Goal: Information Seeking & Learning: Learn about a topic

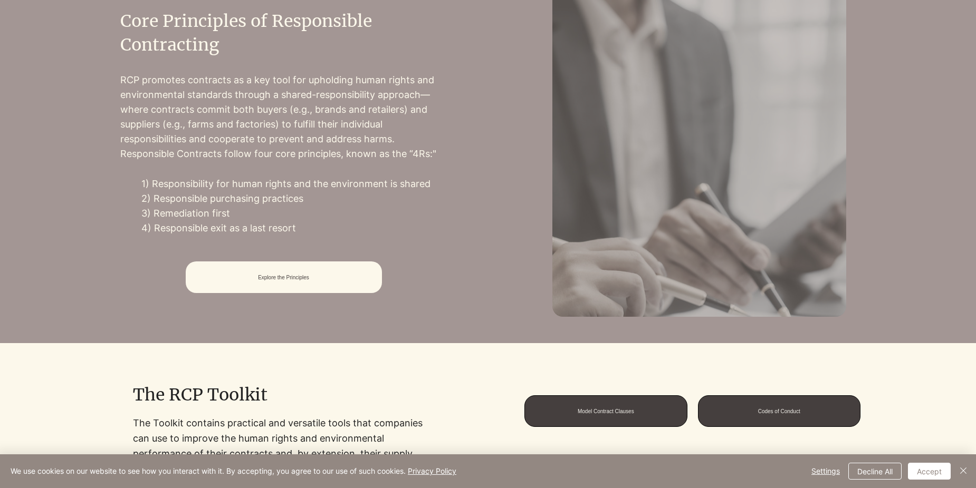
scroll to position [527, 0]
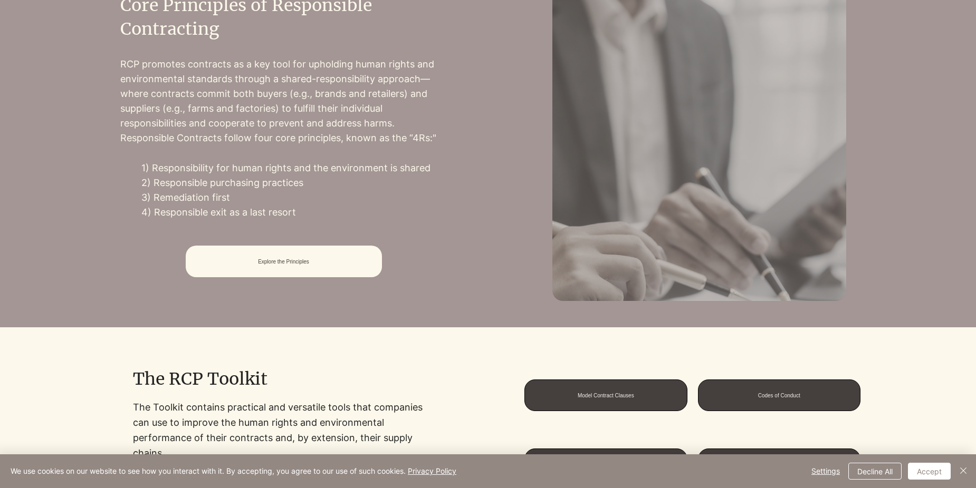
click at [160, 198] on p "3) Remediation first" at bounding box center [294, 197] width 306 height 15
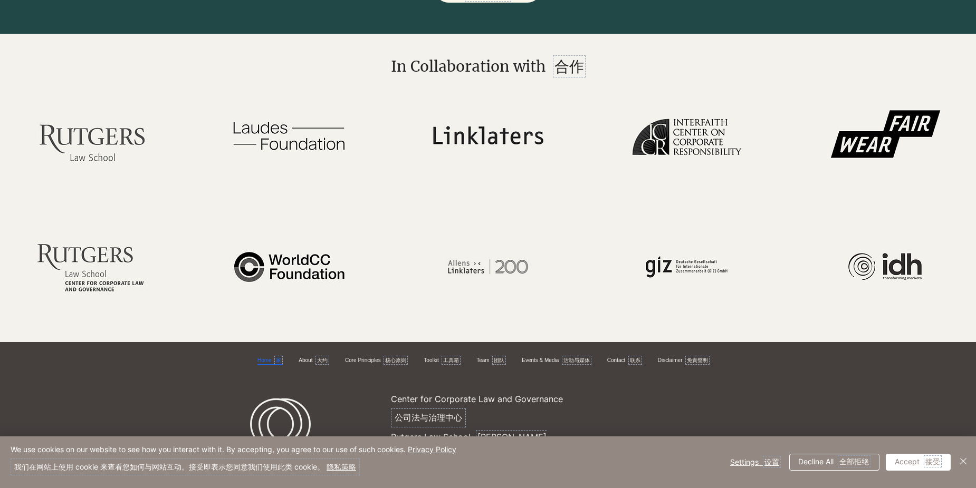
scroll to position [2267, 0]
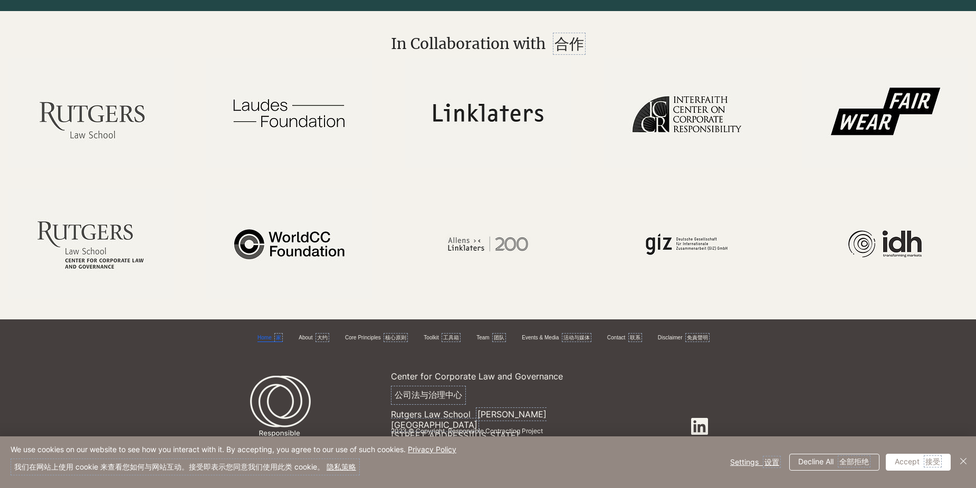
click at [699, 431] on icon at bounding box center [699, 426] width 17 height 17
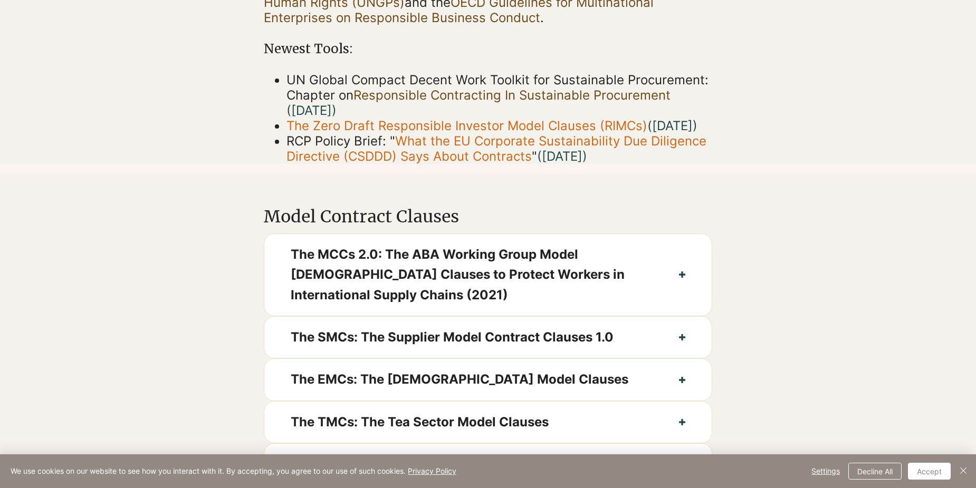
scroll to position [352, 0]
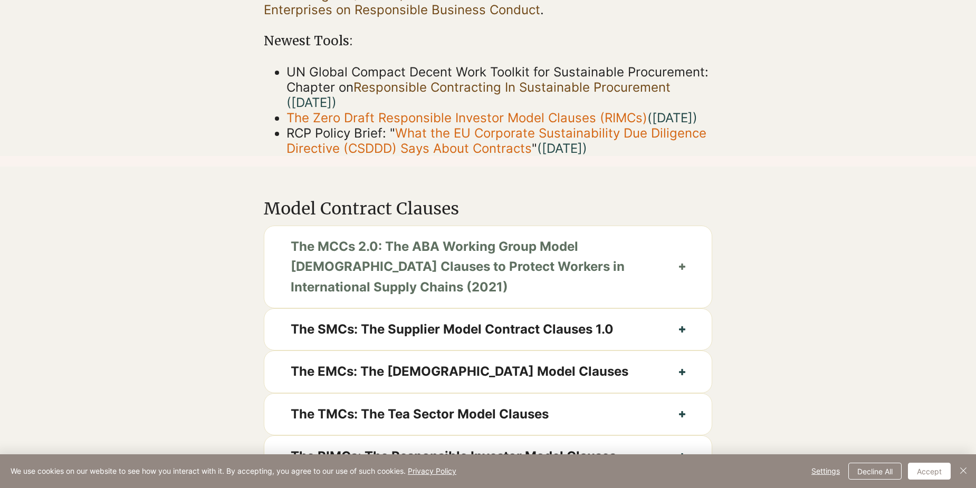
click at [570, 297] on span "The MCCs 2.0: The ABA Working Group Model [DEMOGRAPHIC_DATA] Clauses to Protect…" at bounding box center [472, 267] width 362 height 61
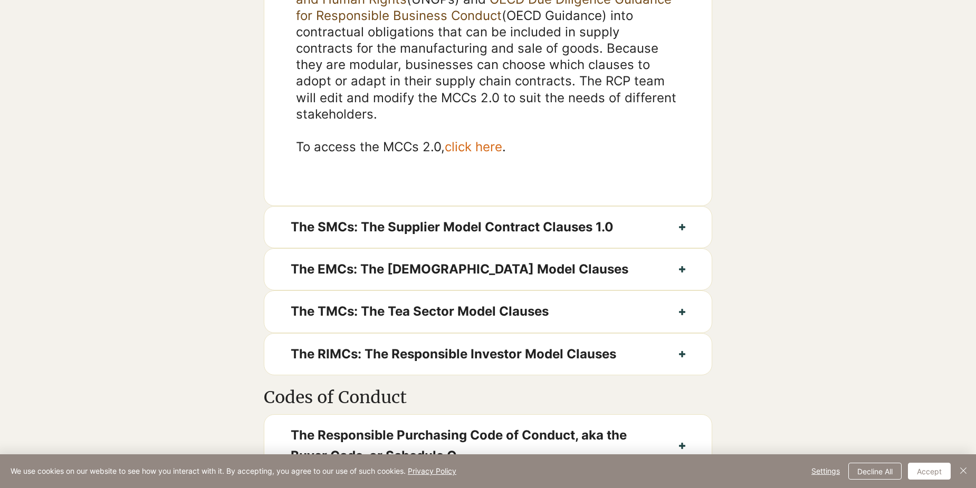
scroll to position [879, 0]
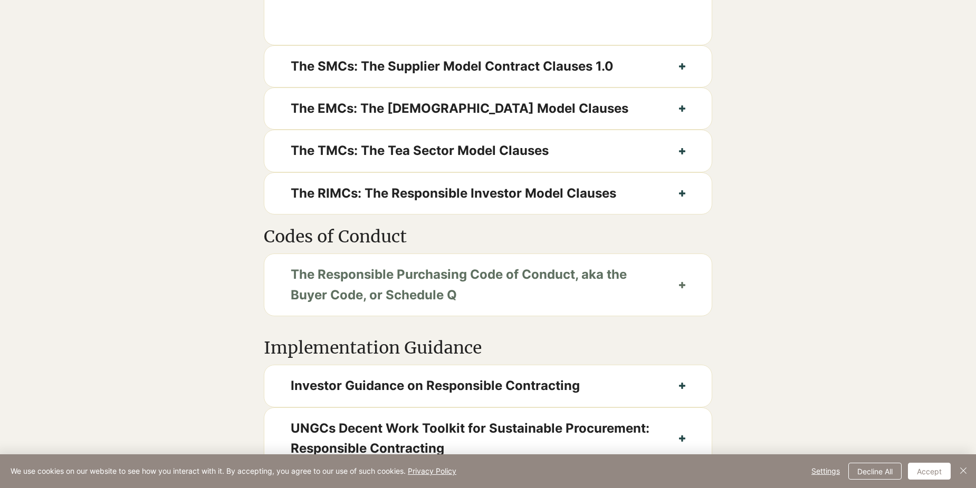
click at [679, 314] on button "The Responsible Purchasing Code of Conduct, aka the Buyer Code, or Schedule Q" at bounding box center [487, 285] width 447 height 62
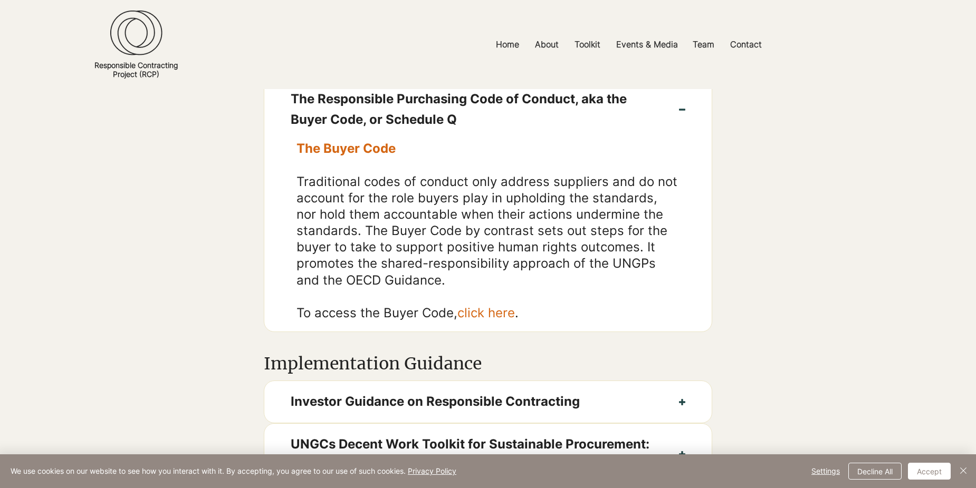
scroll to position [1230, 0]
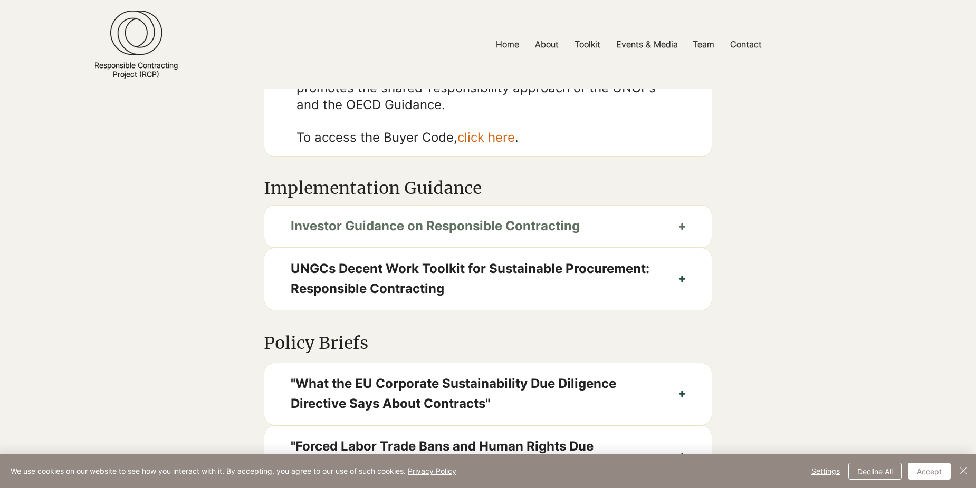
click at [619, 247] on button "Investor Guidance on Responsible Contracting" at bounding box center [487, 226] width 447 height 41
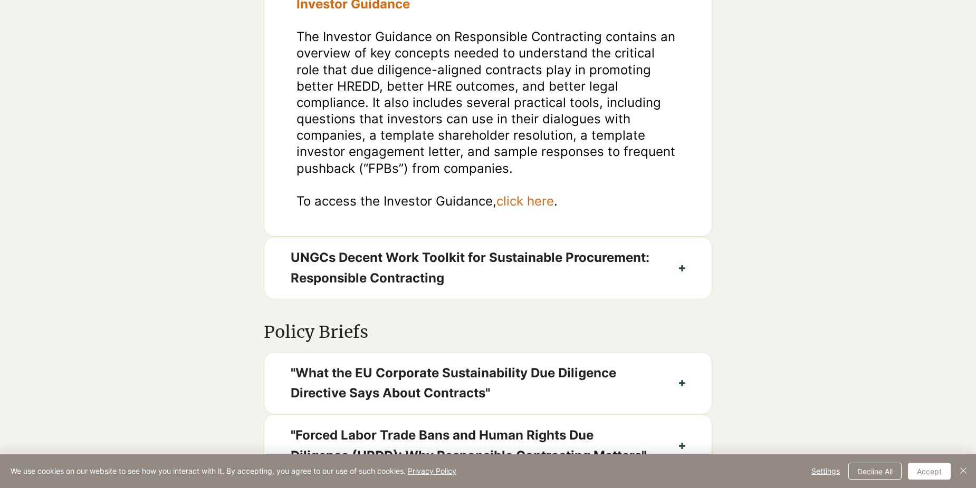
scroll to position [1582, 0]
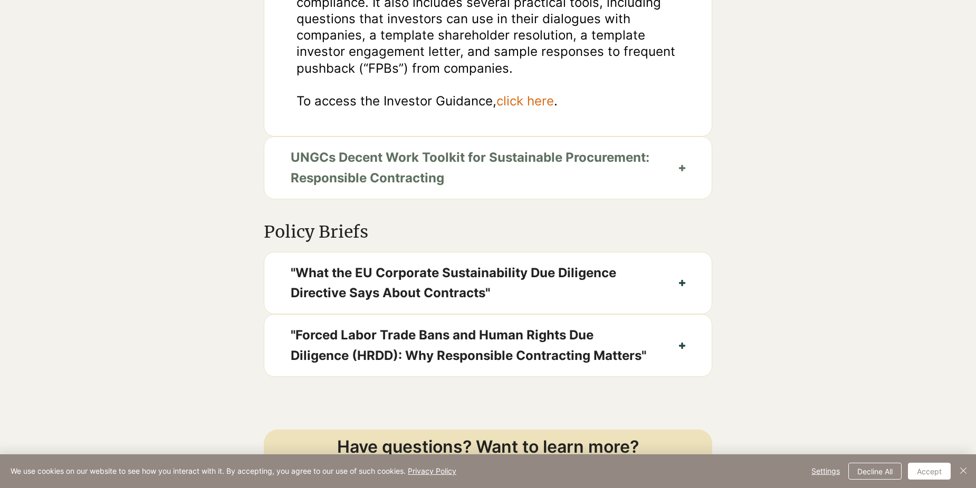
click at [535, 178] on span "UNGCs Decent Work Toolkit for Sustainable Procurement: Responsible Contracting" at bounding box center [472, 168] width 362 height 41
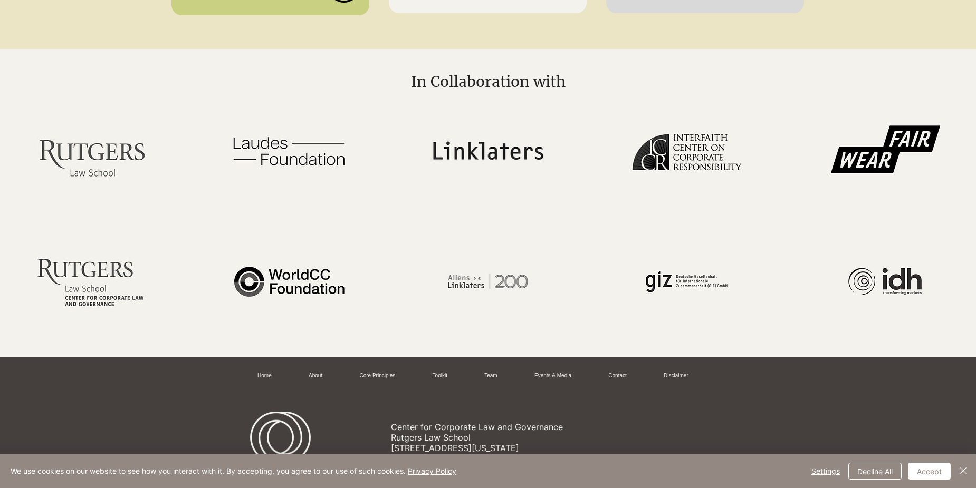
scroll to position [2637, 0]
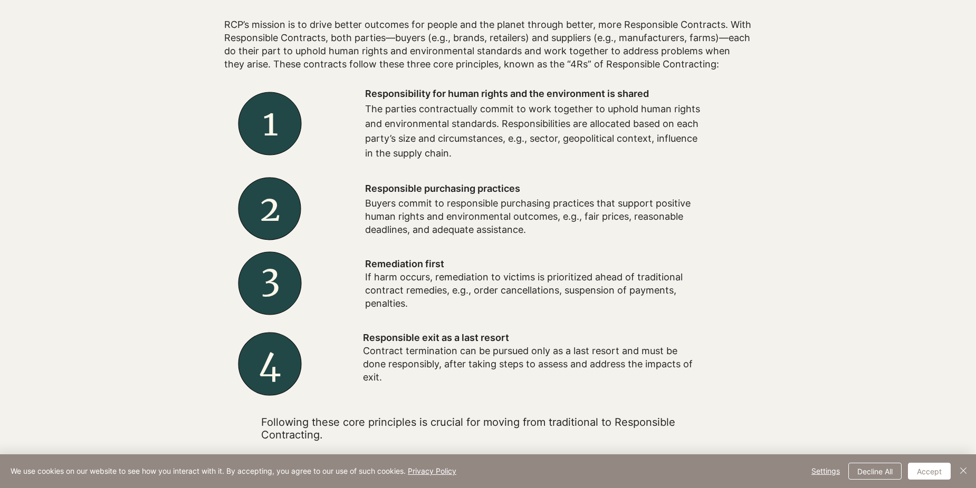
scroll to position [352, 0]
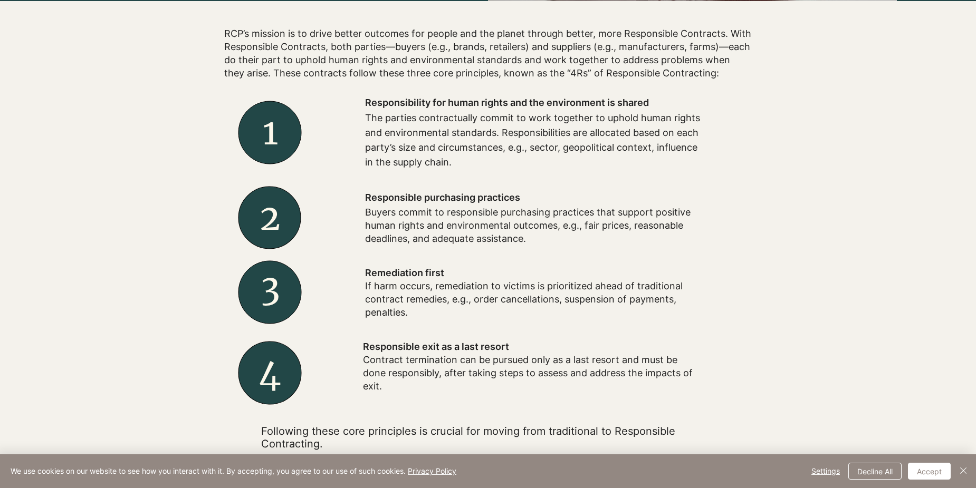
click at [675, 312] on p "If harm occurs, remediation to victims is prioritized ahead of traditional cont…" at bounding box center [534, 300] width 338 height 40
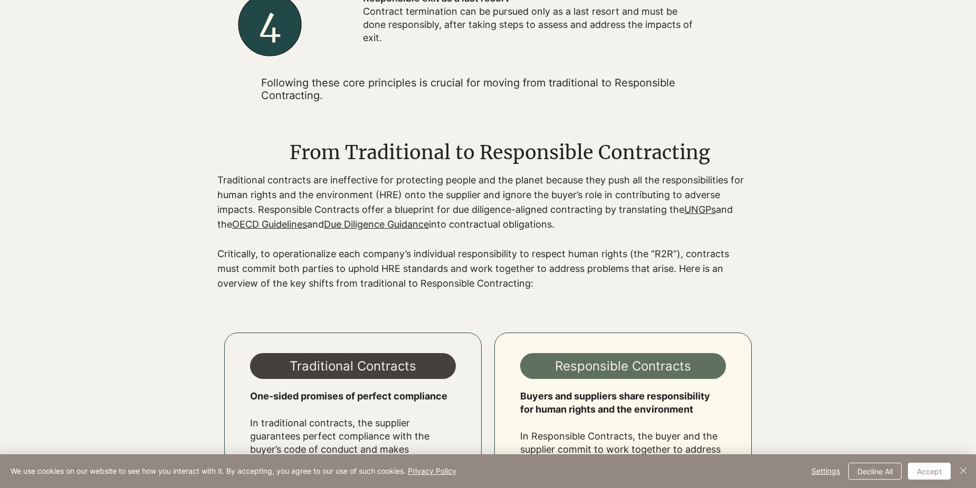
scroll to position [701, 0]
click at [425, 220] on link "Due Diligence Guidance" at bounding box center [376, 223] width 105 height 11
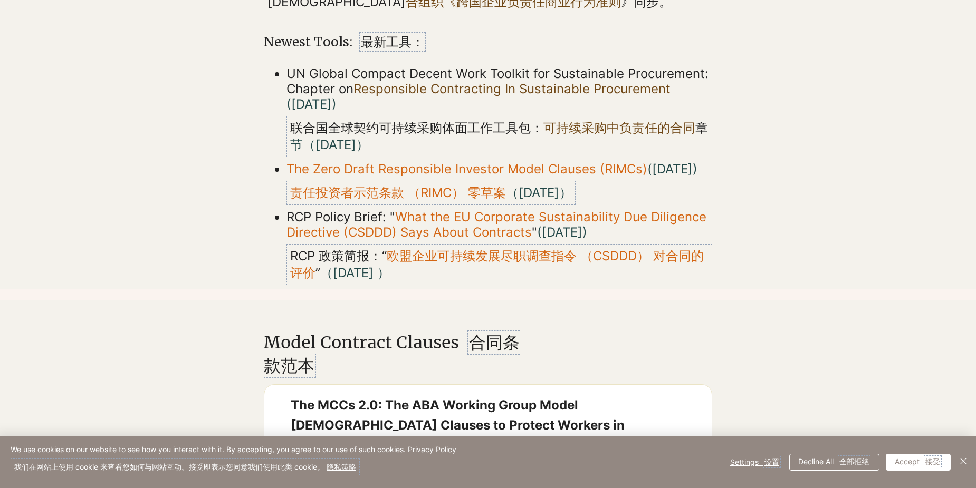
scroll to position [557, 0]
drag, startPoint x: 286, startPoint y: 69, endPoint x: 322, endPoint y: 96, distance: 45.1
click at [322, 96] on p "UN Global Compact Decent Work Toolkit for Sustainable Procurement: Chapter on R…" at bounding box center [499, 112] width 426 height 95
copy span "UN Global Compact Decent Work Toolkit for Sustainable Procurement: Chapter on R…"
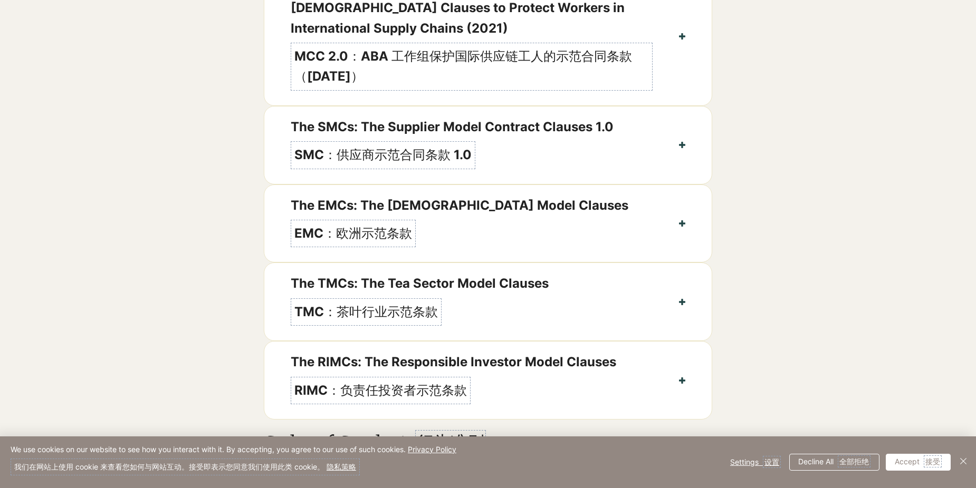
scroll to position [1055, 0]
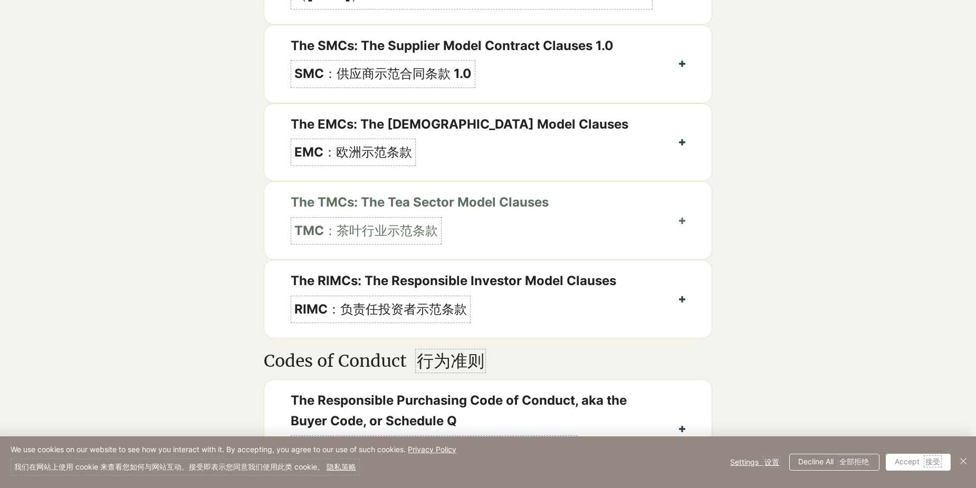
click at [663, 236] on button "The TMCs: The Tea Sector Model Clauses TMC：茶叶行业示范条款" at bounding box center [487, 221] width 447 height 78
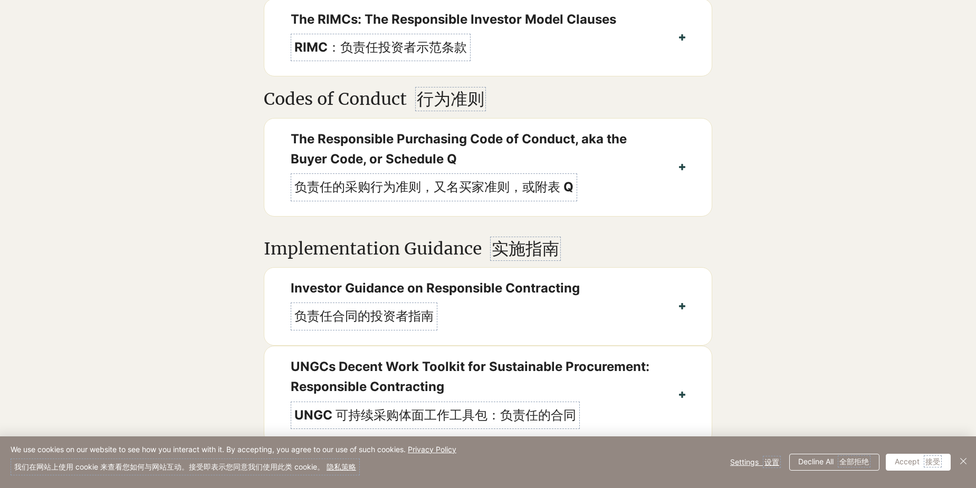
scroll to position [1582, 0]
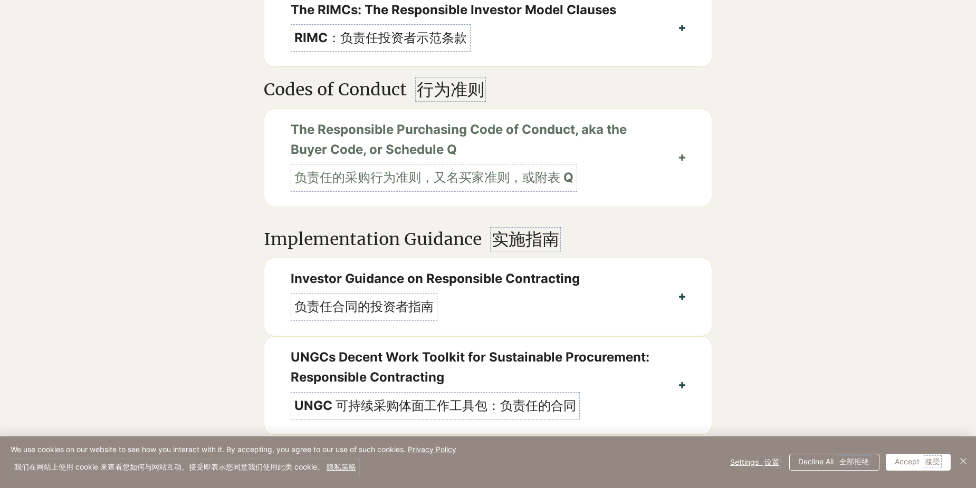
click at [677, 162] on button "The Responsible Purchasing Code of Conduct, aka the Buyer Code, or Schedule Q 负…" at bounding box center [487, 158] width 447 height 98
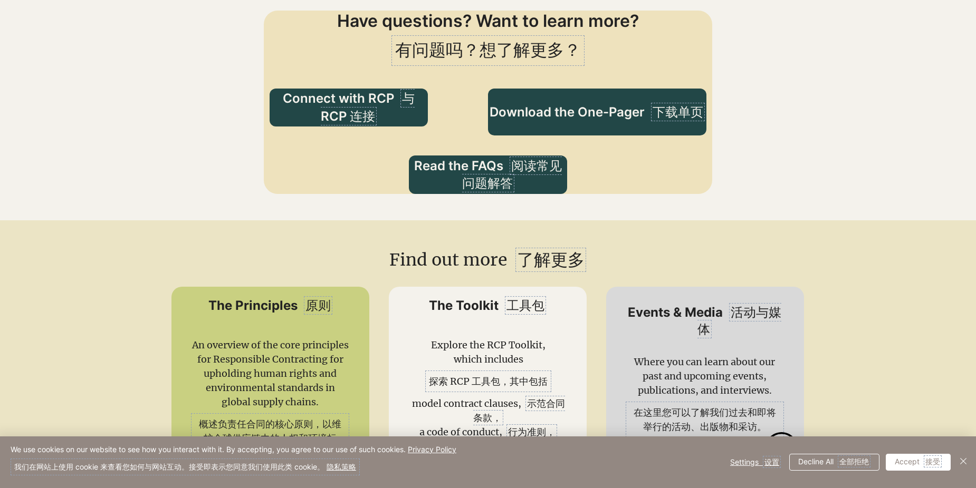
scroll to position [2285, 0]
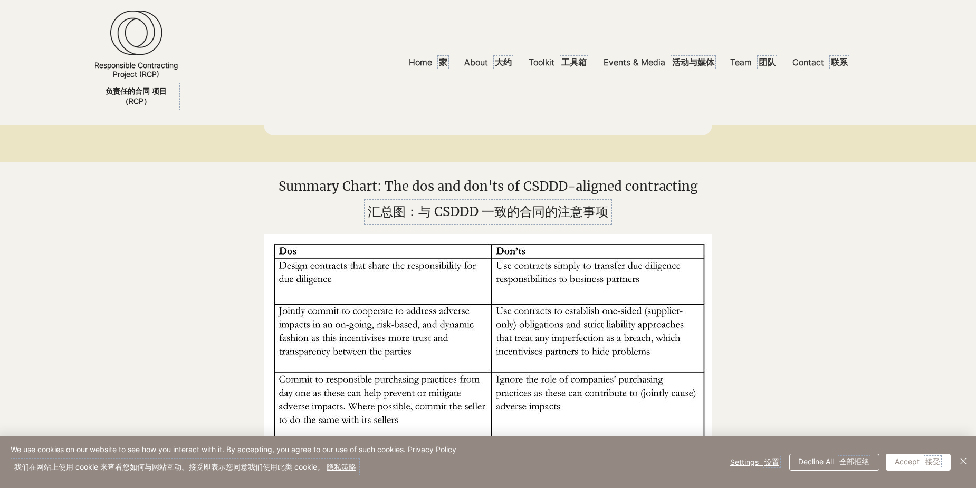
scroll to position [879, 0]
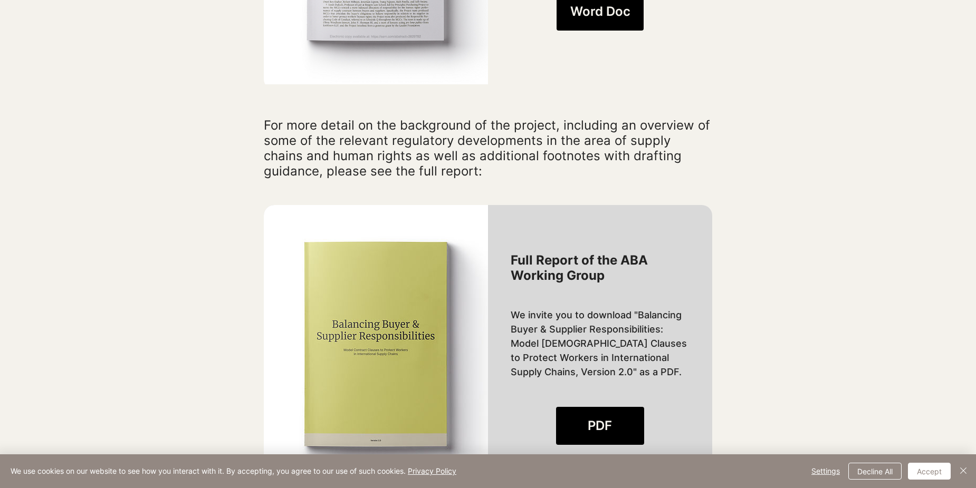
scroll to position [1055, 0]
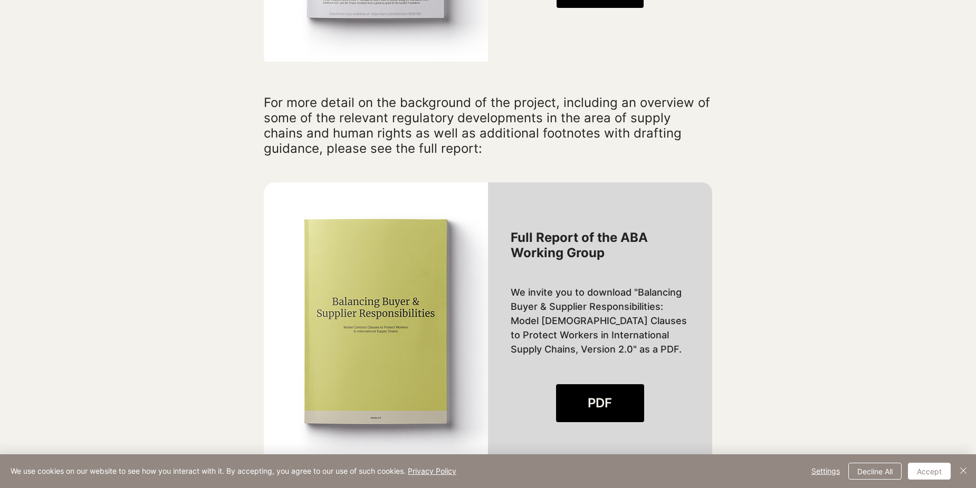
click at [858, 254] on div at bounding box center [488, 339] width 976 height 314
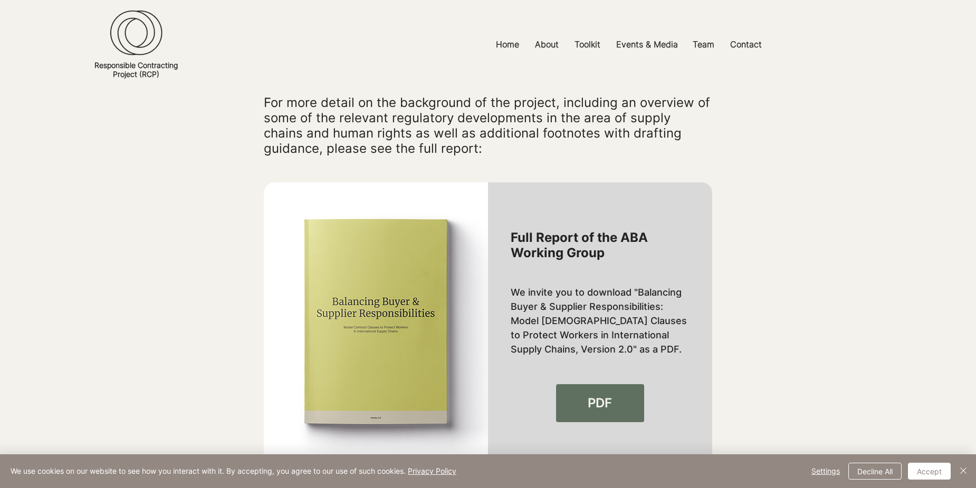
click at [593, 394] on span "PDF" at bounding box center [599, 403] width 24 height 18
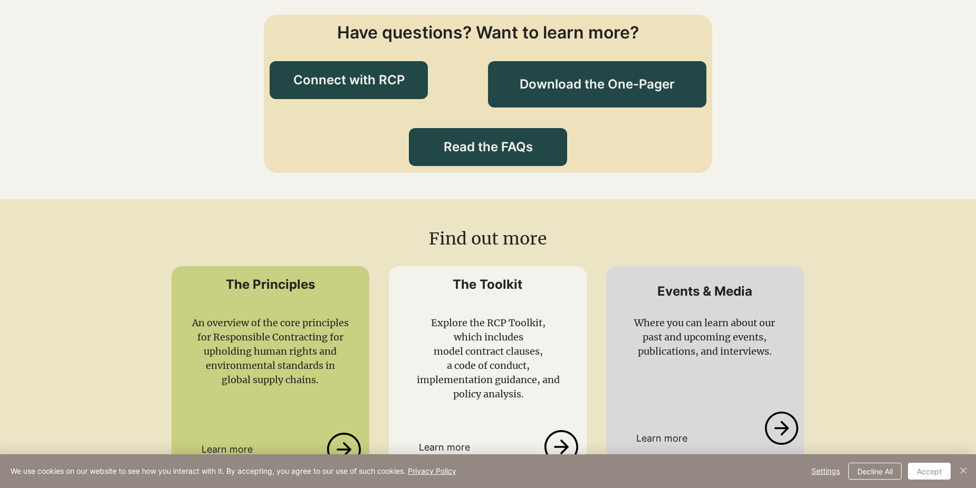
scroll to position [2603, 0]
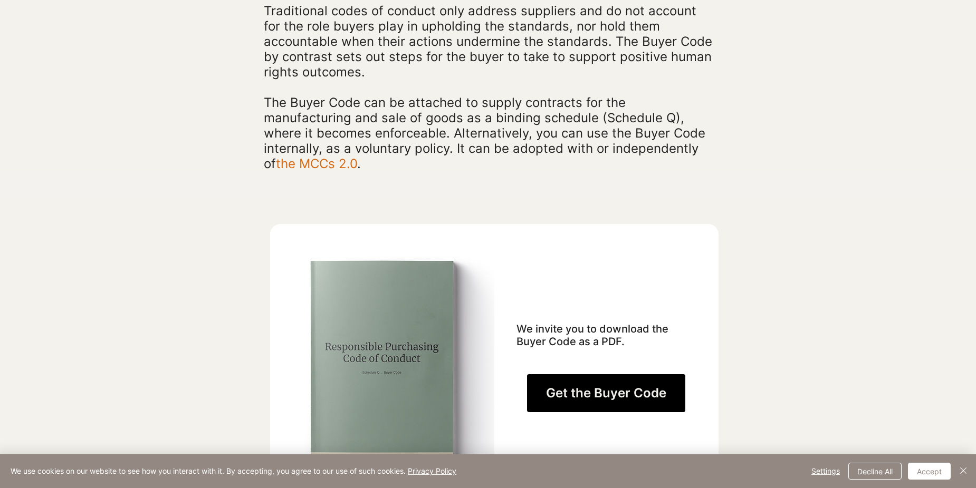
scroll to position [527, 0]
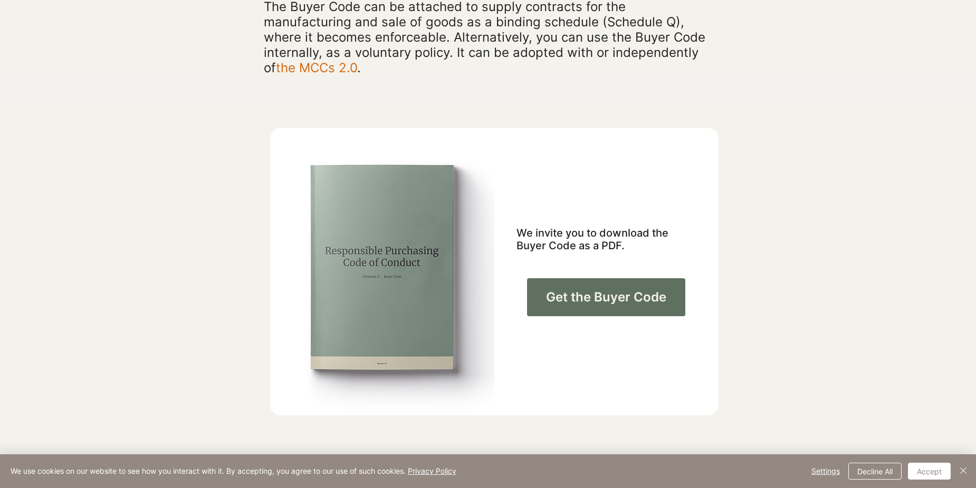
click at [545, 299] on link "Get the Buyer Code" at bounding box center [606, 297] width 158 height 38
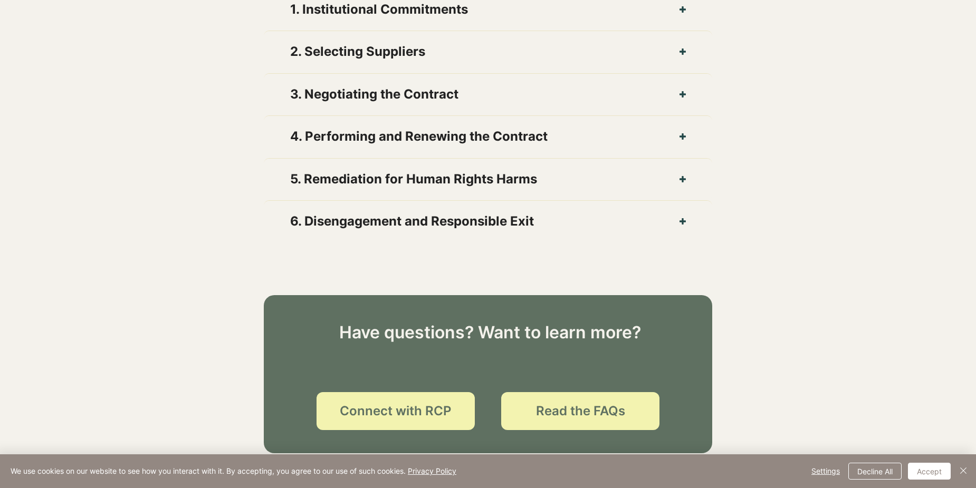
scroll to position [879, 0]
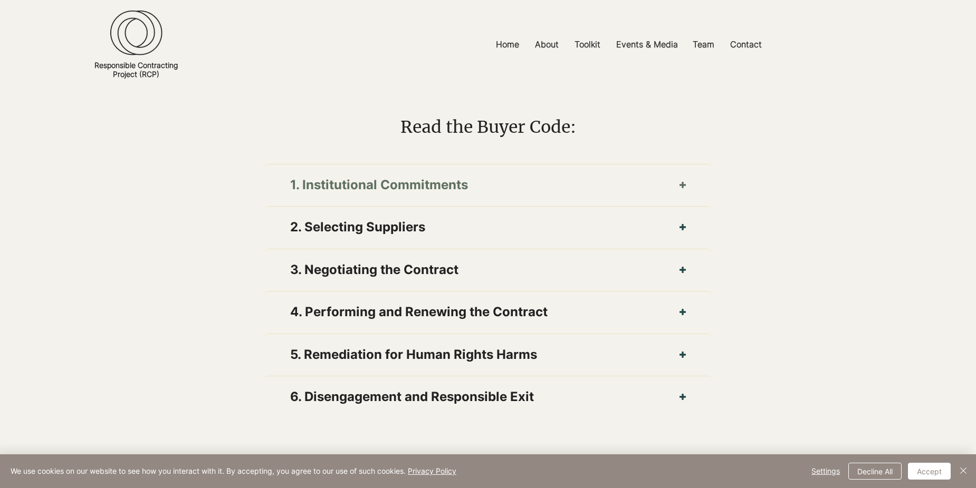
click at [685, 205] on button "1. Institutional Commitments" at bounding box center [488, 185] width 448 height 41
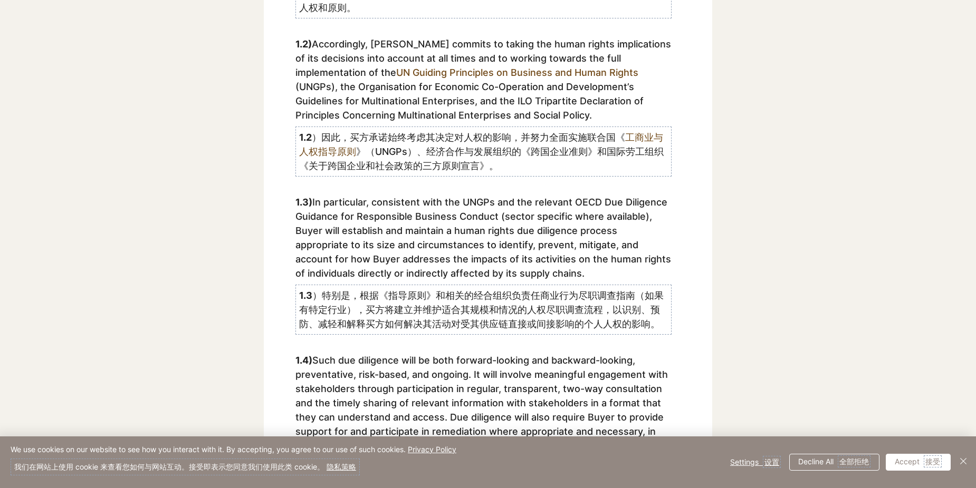
scroll to position [1582, 0]
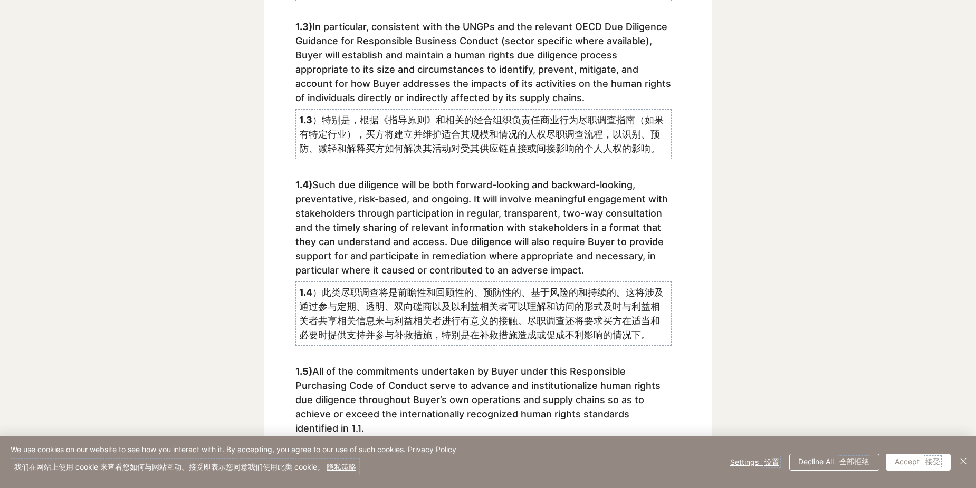
drag, startPoint x: 584, startPoint y: 71, endPoint x: 520, endPoint y: 99, distance: 69.9
click at [520, 99] on p "1.3) In particular, consistent with the UNGPs and the relevant OECD Due Diligen…" at bounding box center [483, 92] width 376 height 144
drag, startPoint x: 520, startPoint y: 99, endPoint x: 448, endPoint y: 91, distance: 72.2
click at [448, 91] on p "1.3) In particular, consistent with the UNGPs and the relevant OECD Due Diligen…" at bounding box center [483, 92] width 376 height 144
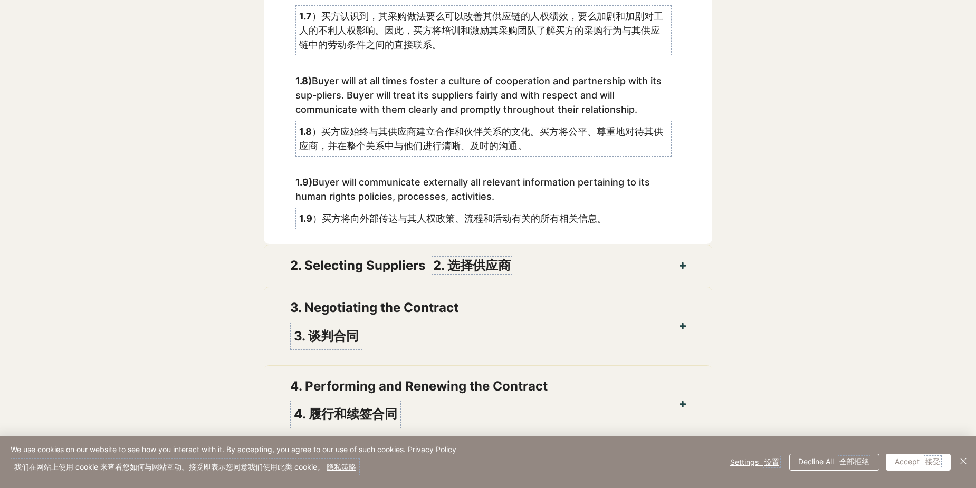
scroll to position [2285, 0]
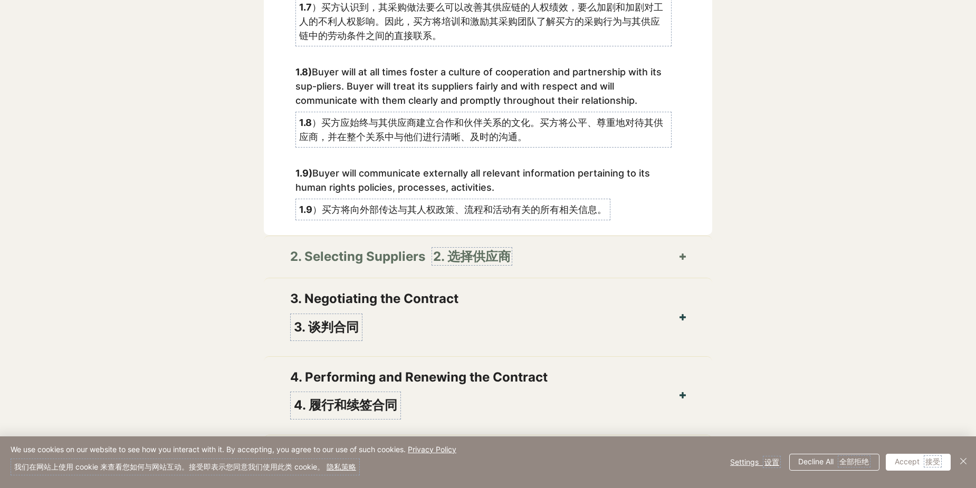
click at [695, 258] on button "2. Selecting Suppliers 2. 选择供应商" at bounding box center [488, 256] width 448 height 41
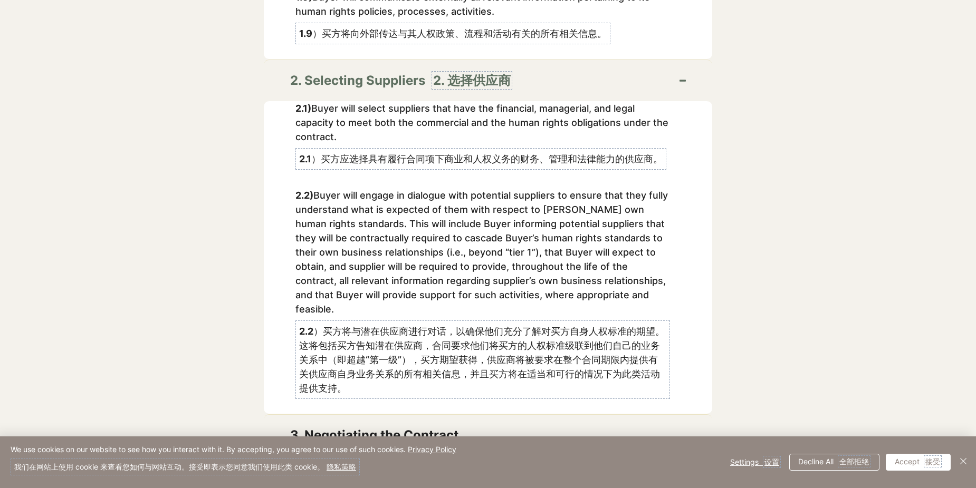
scroll to position [2637, 0]
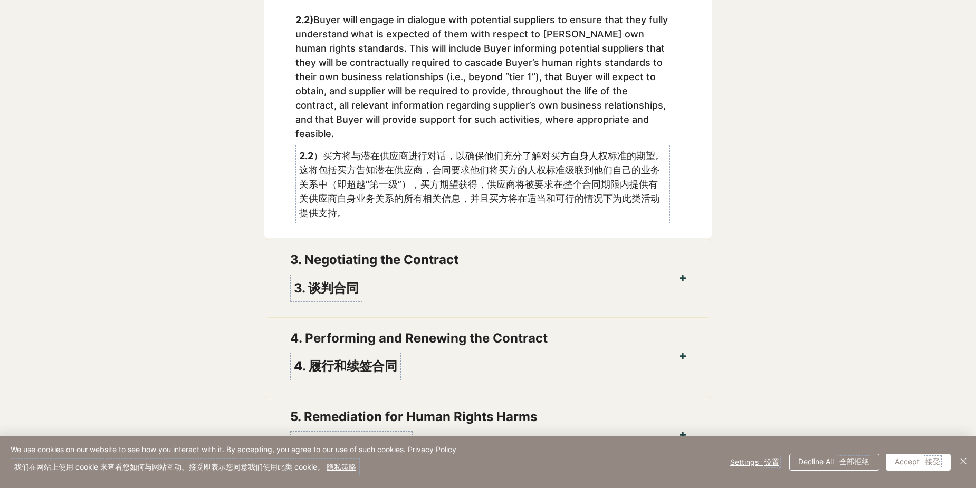
click at [695, 258] on button "3. Negotiating the Contract 3. 谈判合同" at bounding box center [488, 278] width 448 height 78
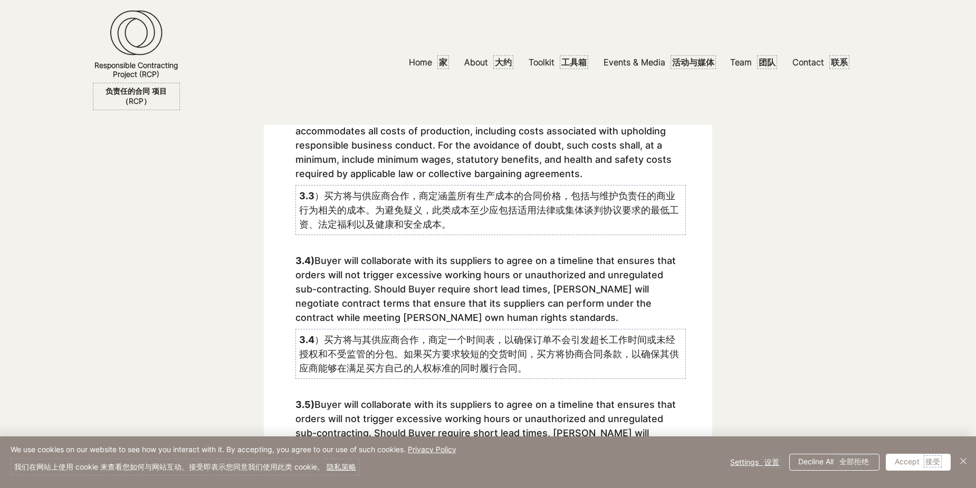
scroll to position [3516, 0]
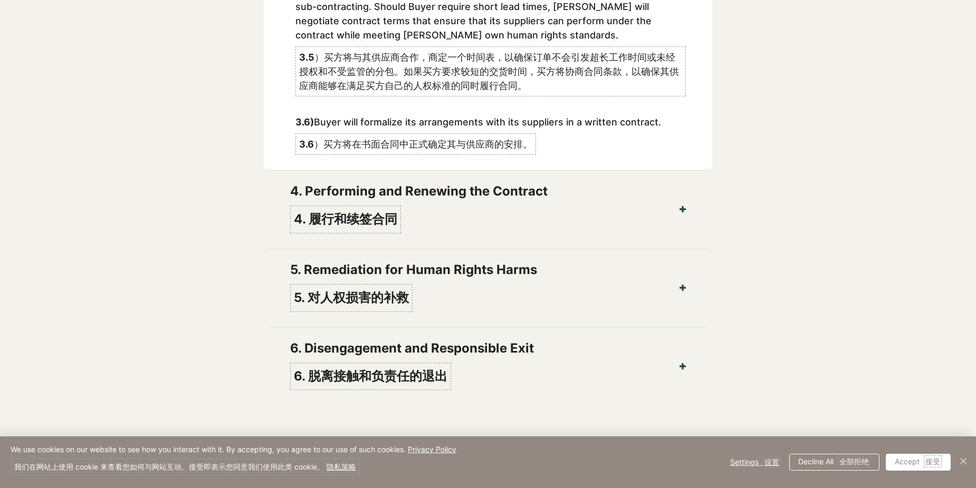
click at [695, 258] on button "5. Remediation for Human Rights Harms 5. 对人权损害的补救" at bounding box center [488, 288] width 448 height 78
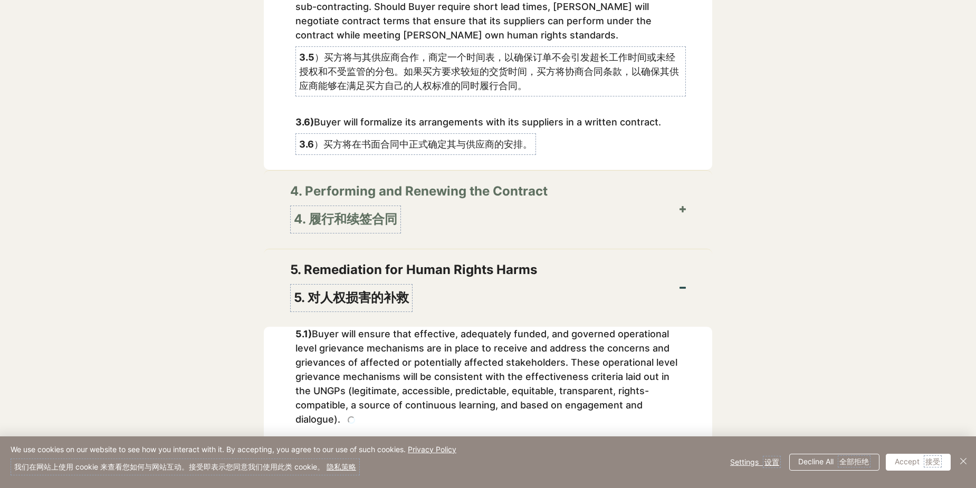
click at [681, 206] on button "4. Performing and Renewing the Contract 4. 履行和续签合同" at bounding box center [488, 210] width 448 height 78
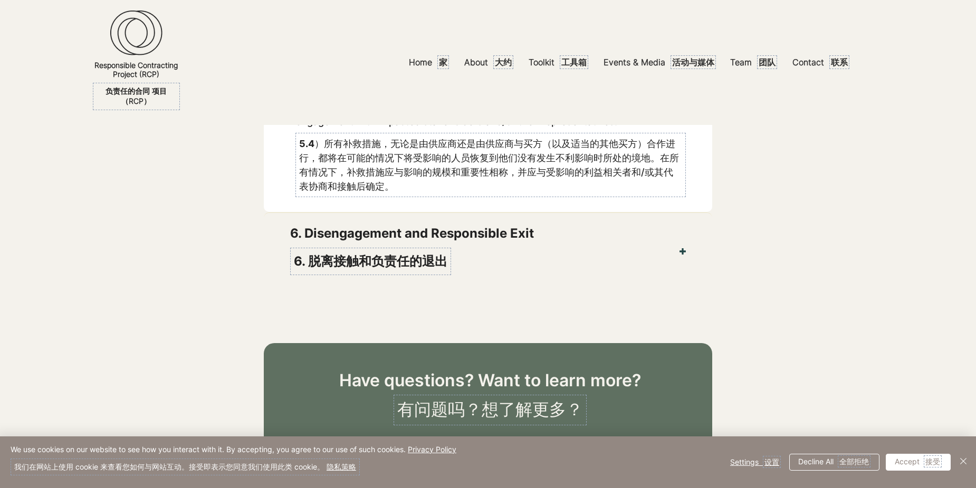
scroll to position [5977, 0]
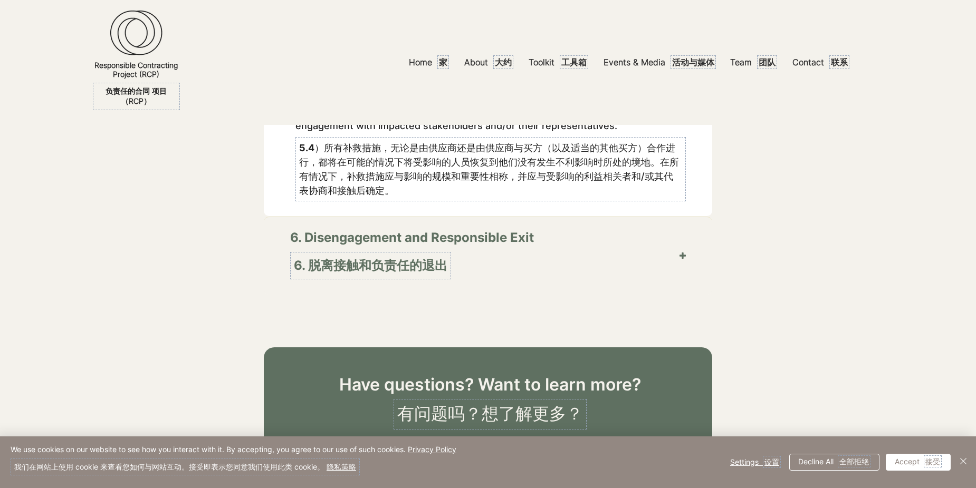
click at [692, 217] on button "6. Disengagement and Responsible Exit 6. 脱离接触和负责任的退出" at bounding box center [488, 256] width 448 height 78
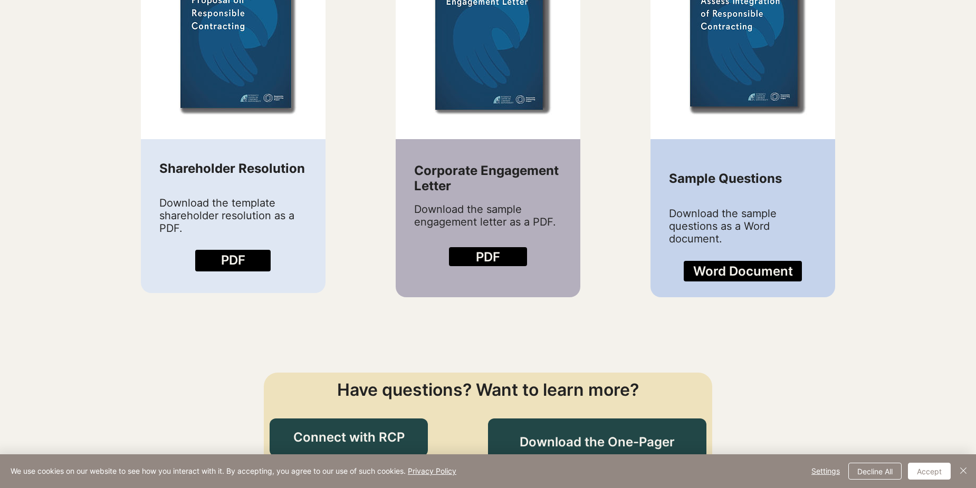
scroll to position [1230, 0]
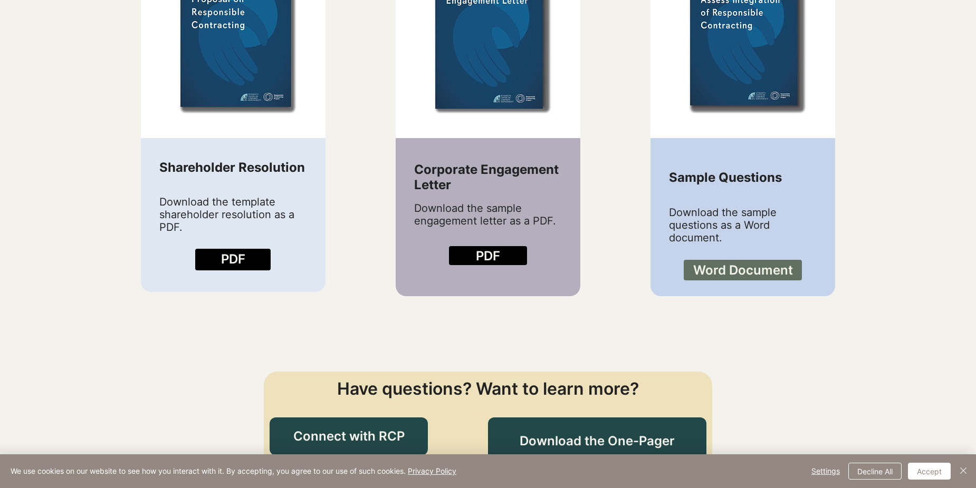
click at [734, 262] on span "Word Document" at bounding box center [743, 271] width 100 height 18
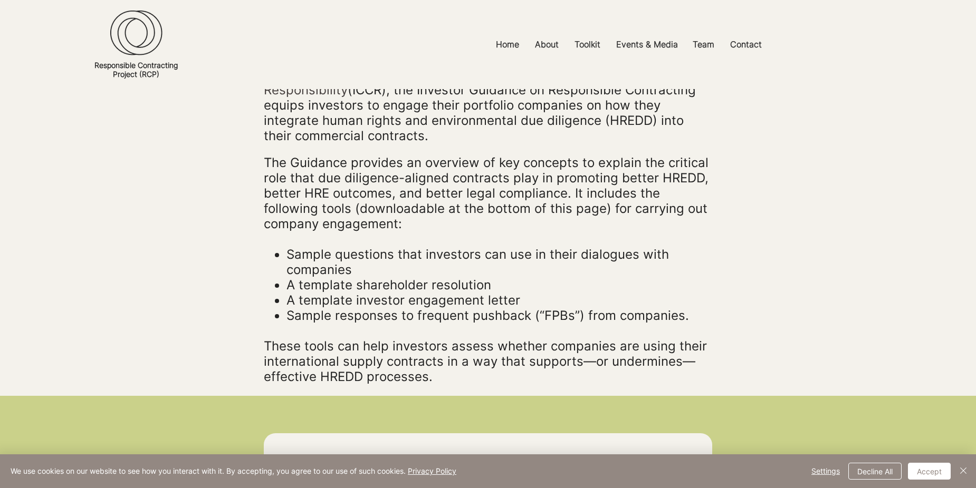
scroll to position [176, 0]
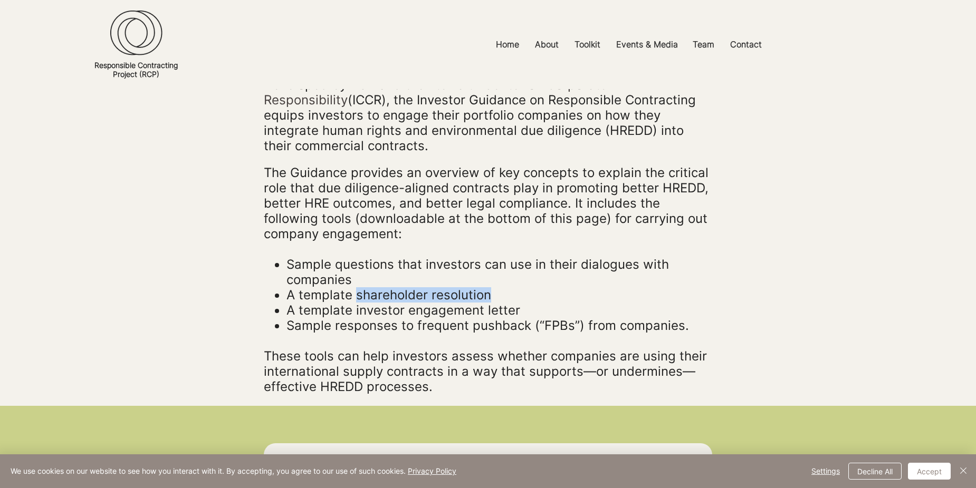
drag, startPoint x: 355, startPoint y: 281, endPoint x: 486, endPoint y: 278, distance: 130.8
click at [486, 287] on span "A template shareholder resolution" at bounding box center [388, 294] width 205 height 15
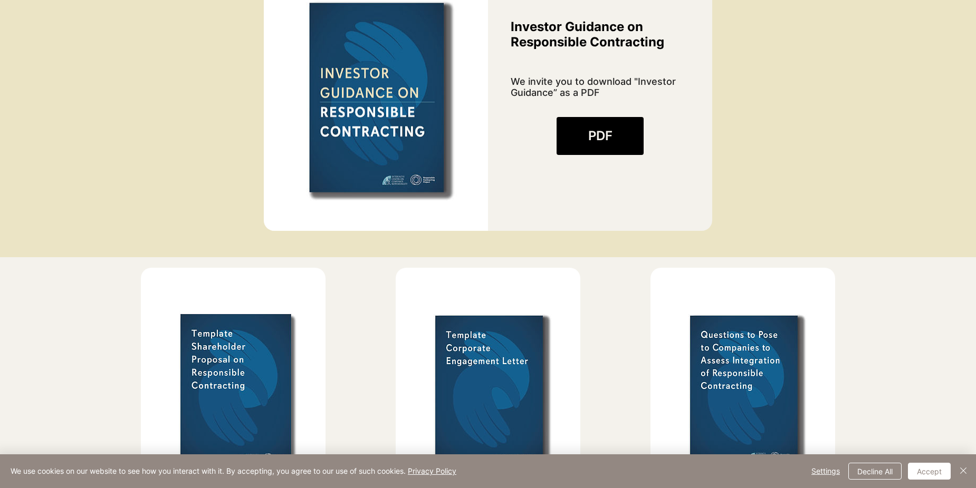
scroll to position [1055, 0]
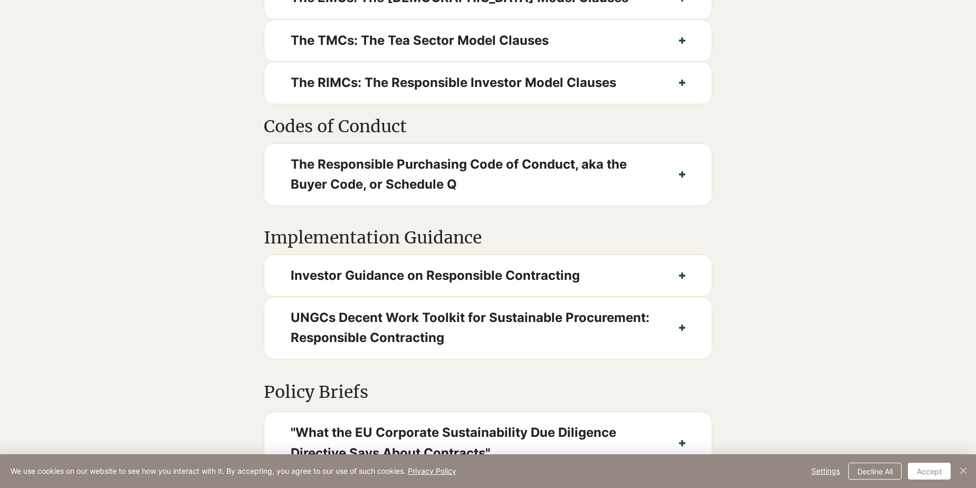
scroll to position [1230, 0]
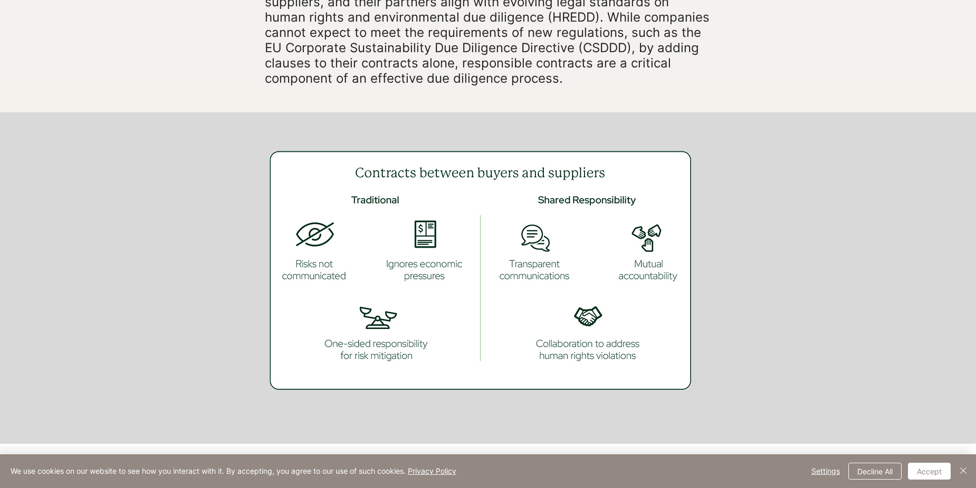
scroll to position [527, 0]
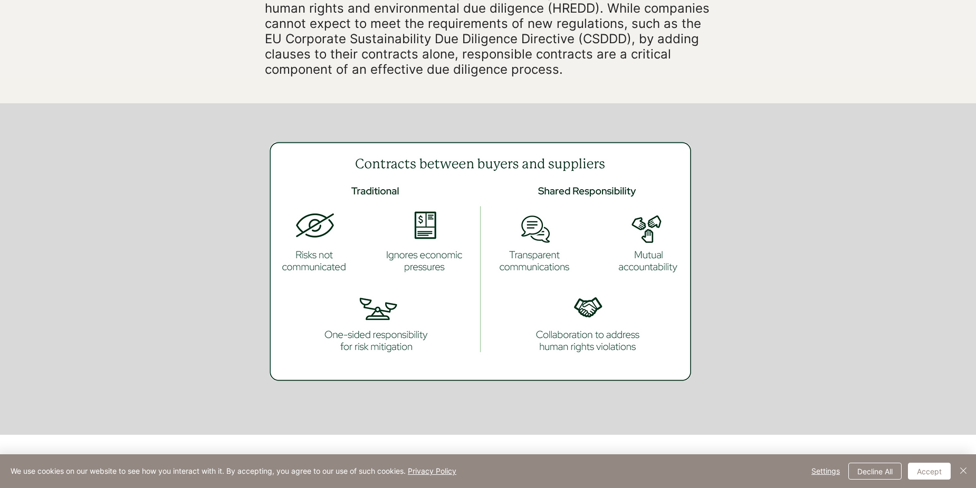
click at [583, 335] on img at bounding box center [488, 261] width 448 height 287
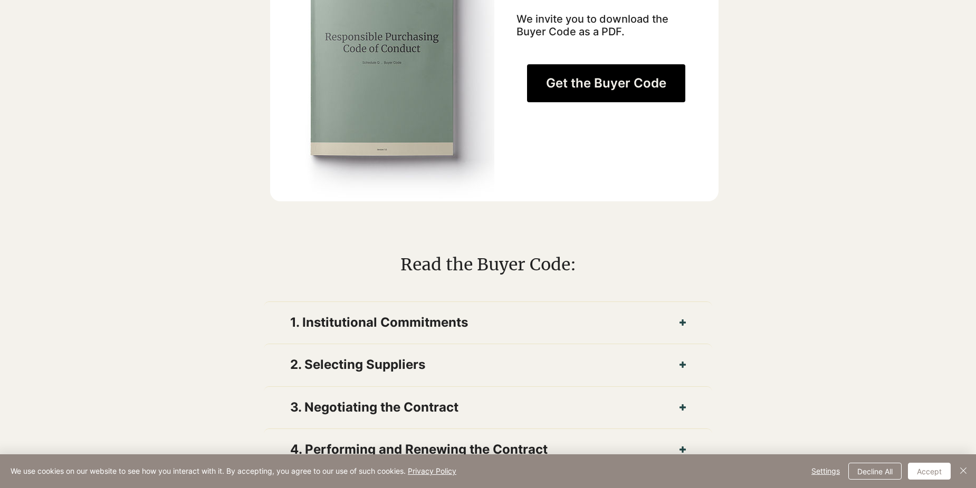
scroll to position [879, 0]
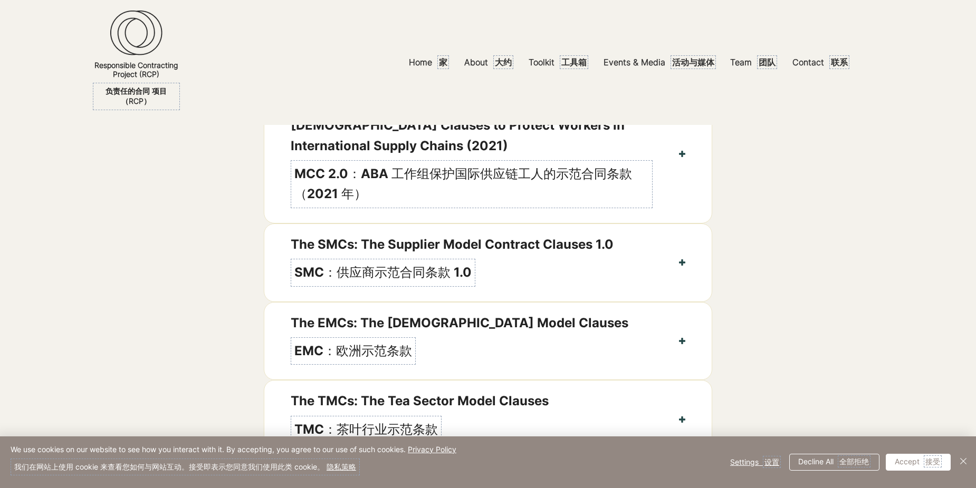
scroll to position [855, 0]
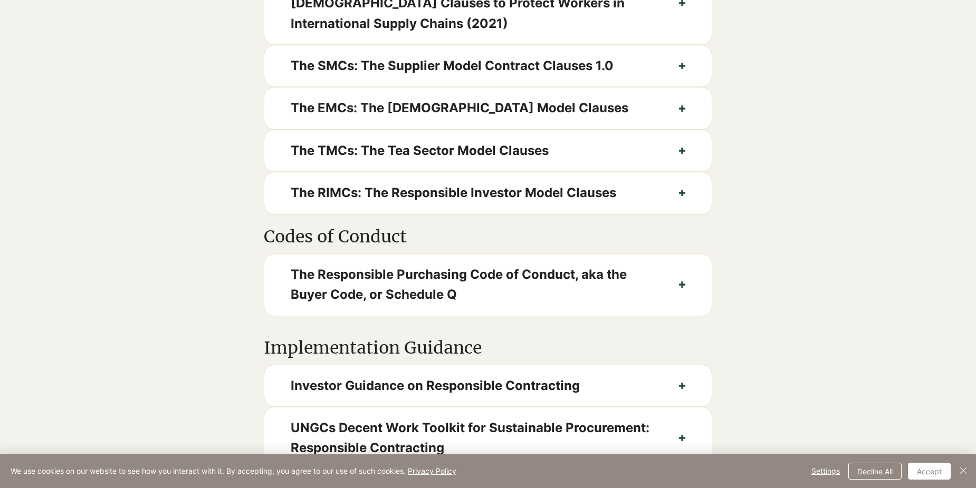
scroll to position [703, 0]
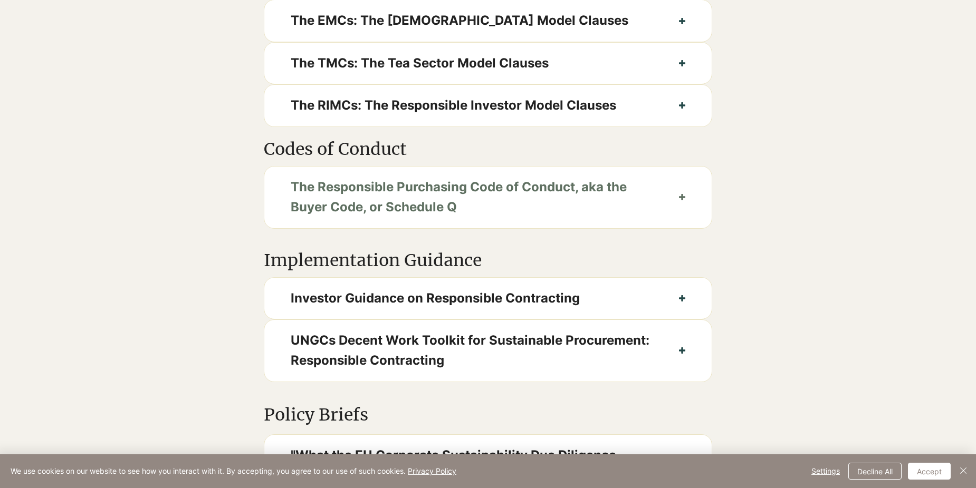
click at [506, 206] on span "The Responsible Purchasing Code of Conduct, aka the Buyer Code, or Schedule Q" at bounding box center [472, 197] width 362 height 41
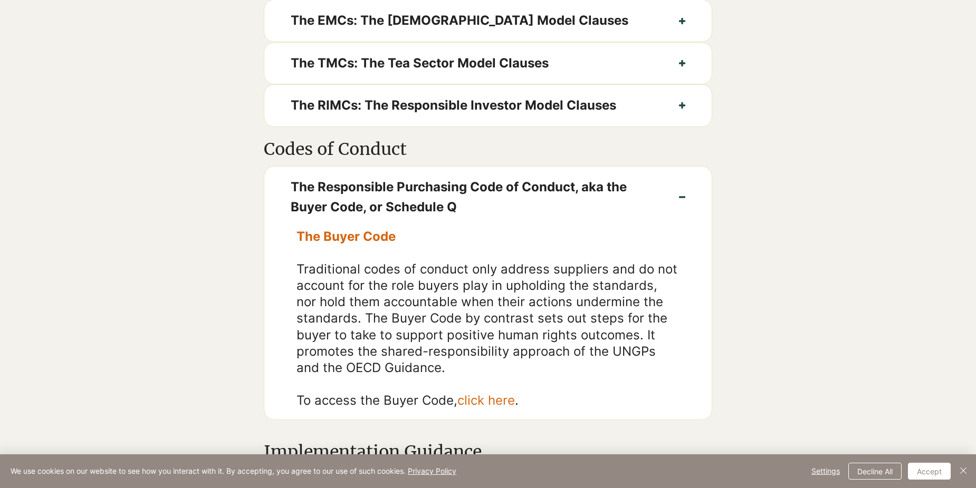
click at [372, 244] on span "The Buyer Code" at bounding box center [345, 236] width 99 height 15
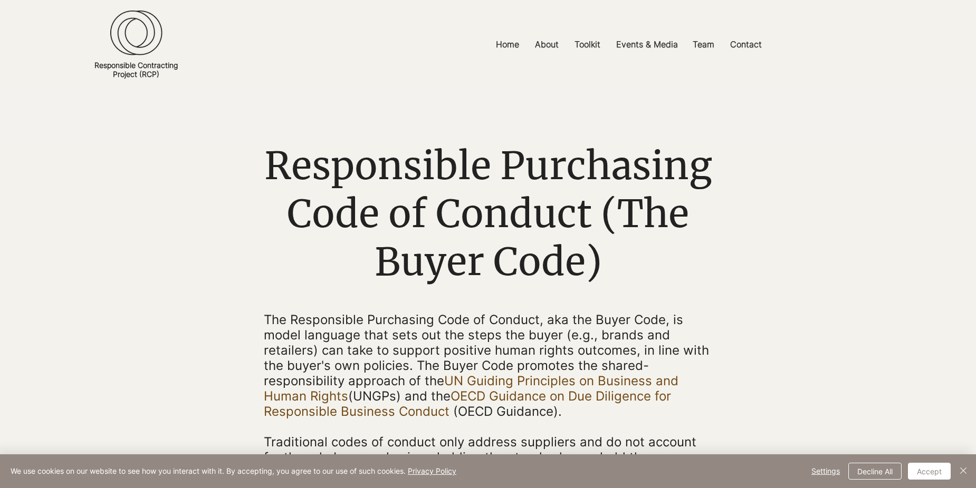
click at [473, 411] on span "The Responsible Purchasing Code of Conduct, aka the Buyer Code, is model langua…" at bounding box center [486, 365] width 445 height 107
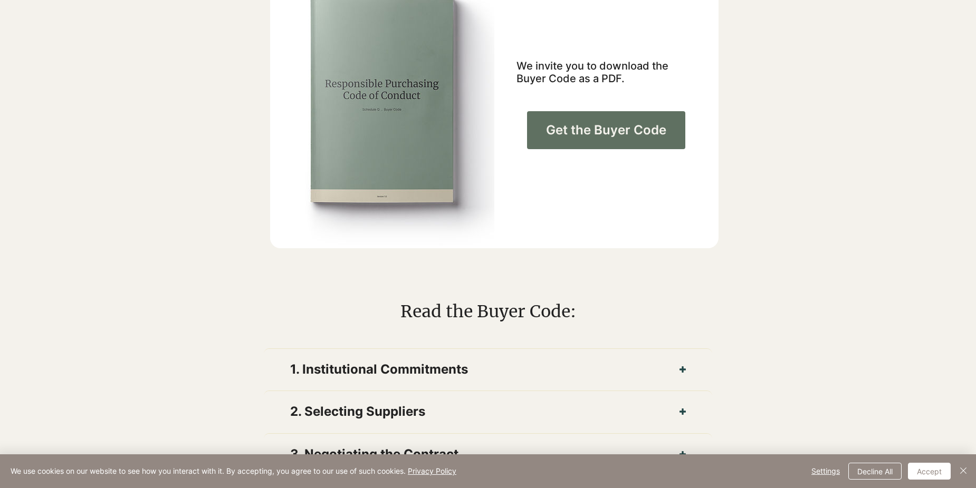
scroll to position [704, 0]
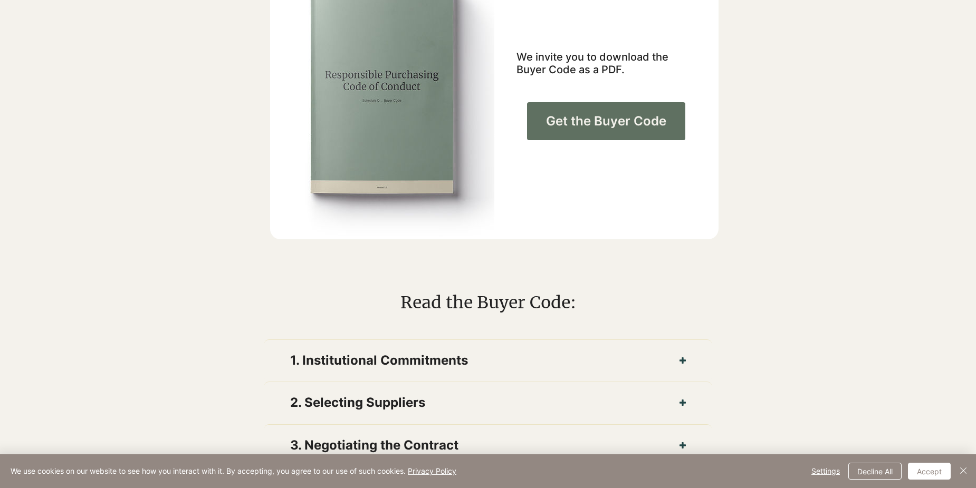
click at [573, 130] on span "Get the Buyer Code" at bounding box center [606, 121] width 120 height 18
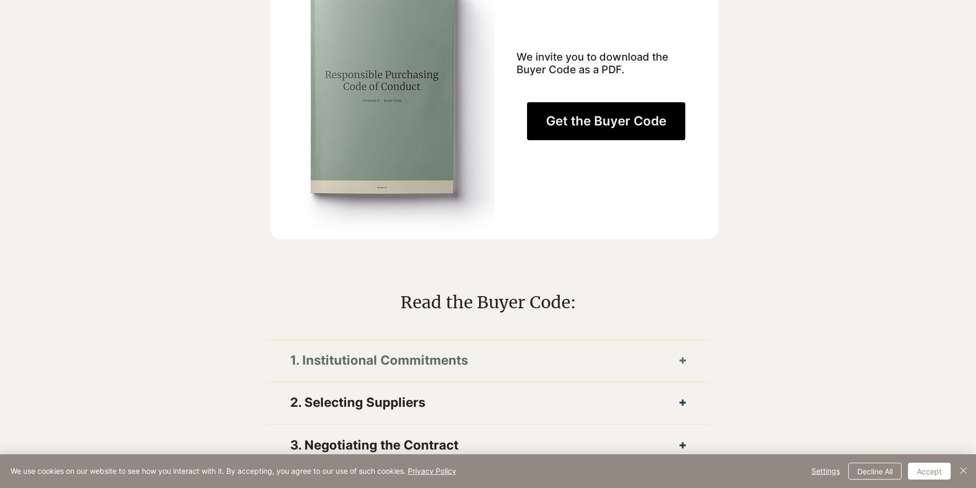
click at [434, 398] on span "2. Selecting Suppliers" at bounding box center [471, 403] width 363 height 20
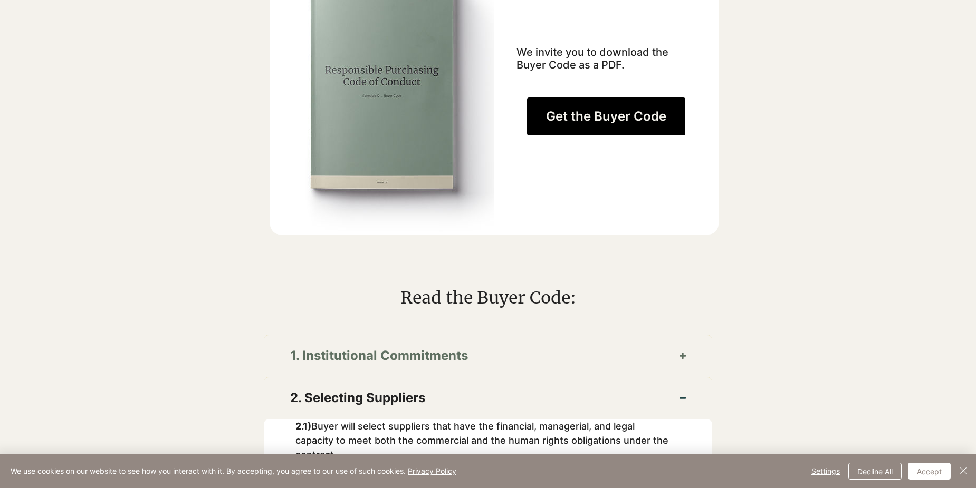
scroll to position [879, 0]
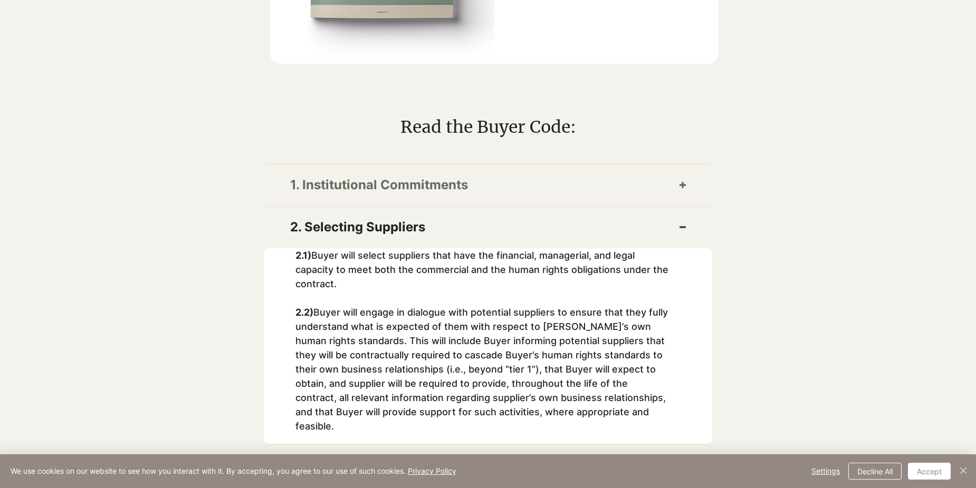
click at [401, 175] on span "1. Institutional Commitments" at bounding box center [471, 185] width 363 height 20
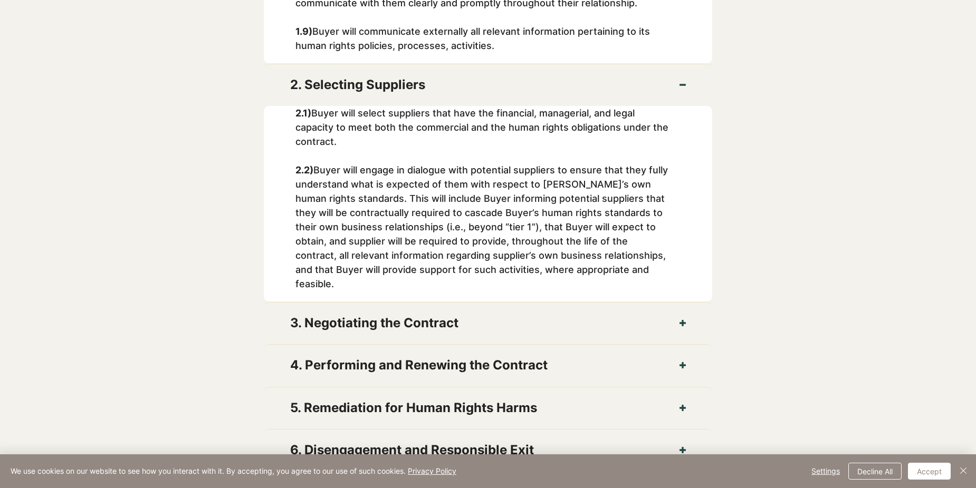
scroll to position [2286, 0]
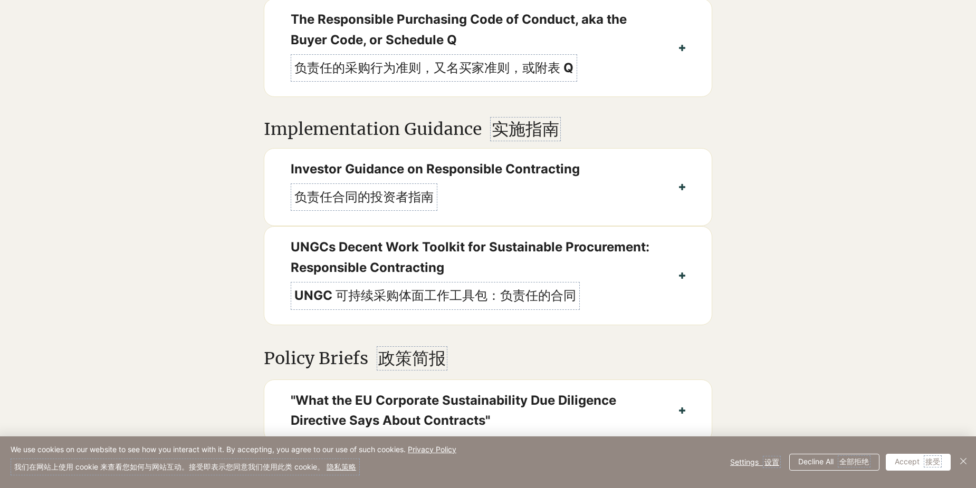
scroll to position [1963, 0]
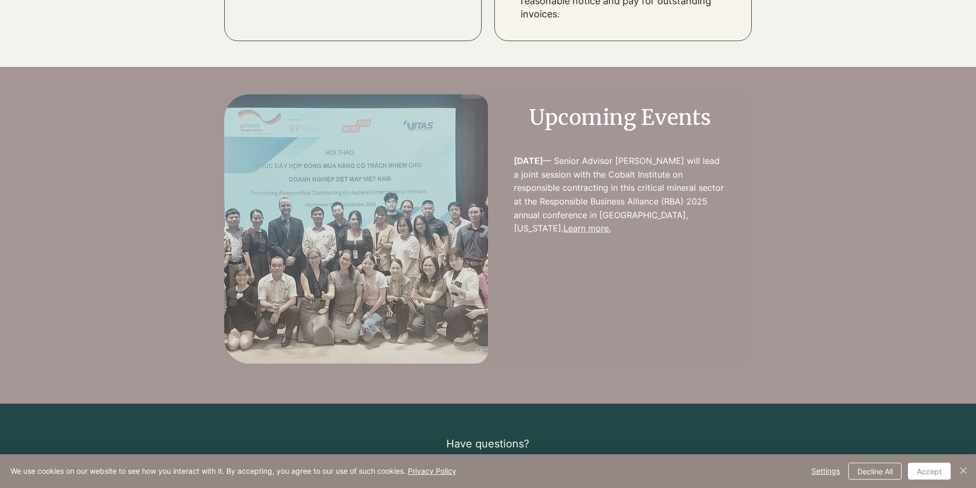
scroll to position [2283, 0]
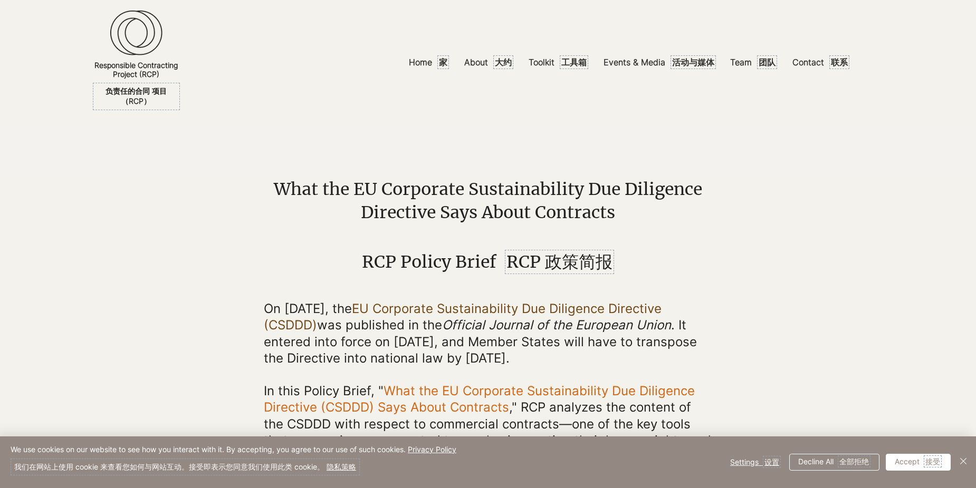
scroll to position [879, 0]
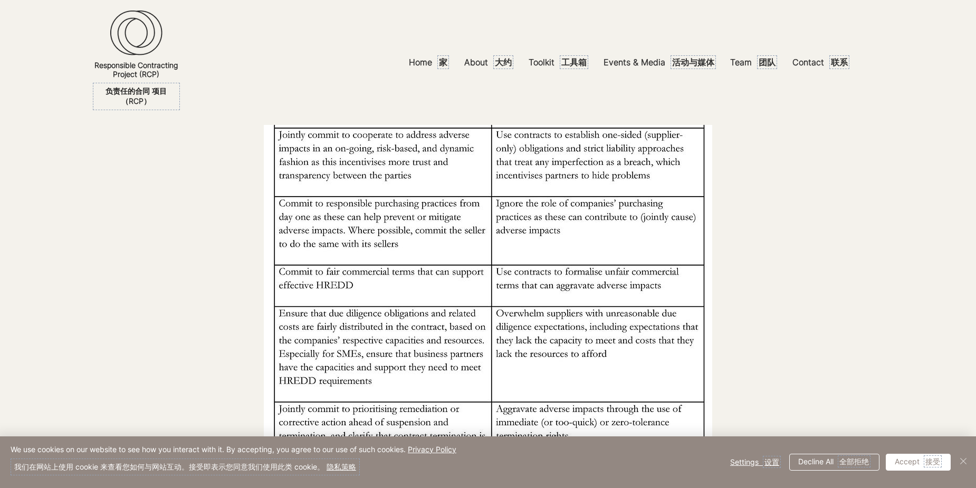
click at [961, 461] on img "Close" at bounding box center [963, 461] width 13 height 13
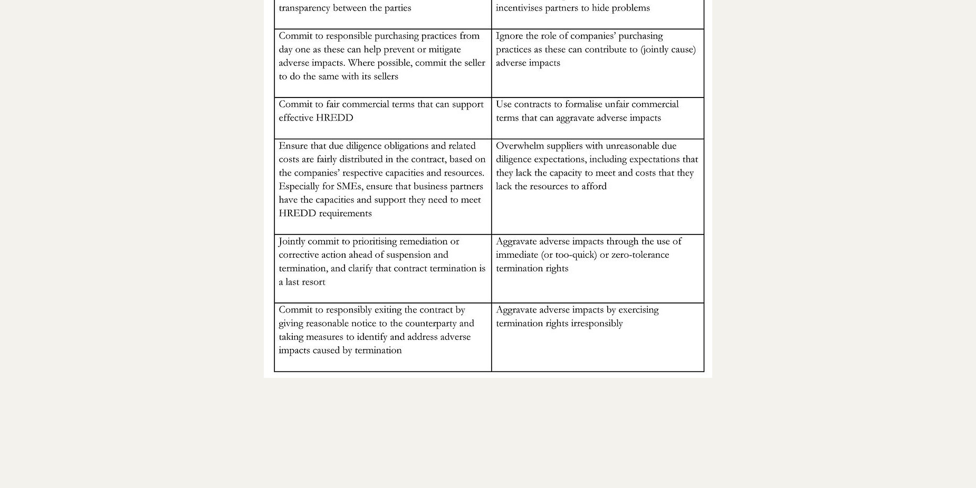
scroll to position [1055, 0]
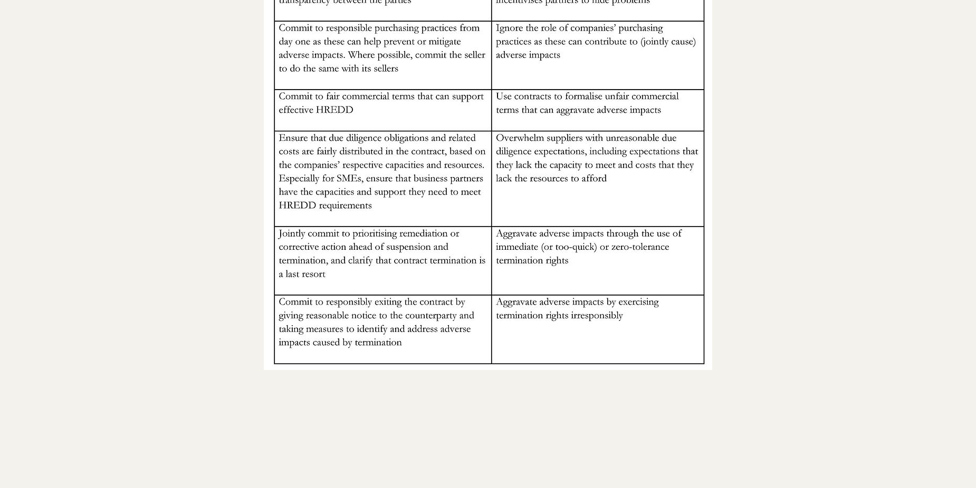
drag, startPoint x: 228, startPoint y: 242, endPoint x: 130, endPoint y: 229, distance: 98.5
click at [228, 242] on div at bounding box center [488, 164] width 976 height 708
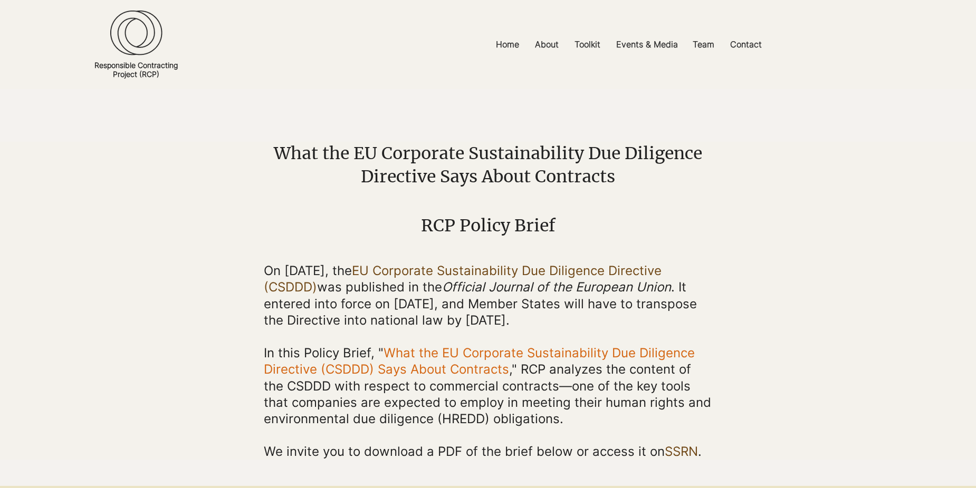
scroll to position [352, 0]
